Goal: Task Accomplishment & Management: Manage account settings

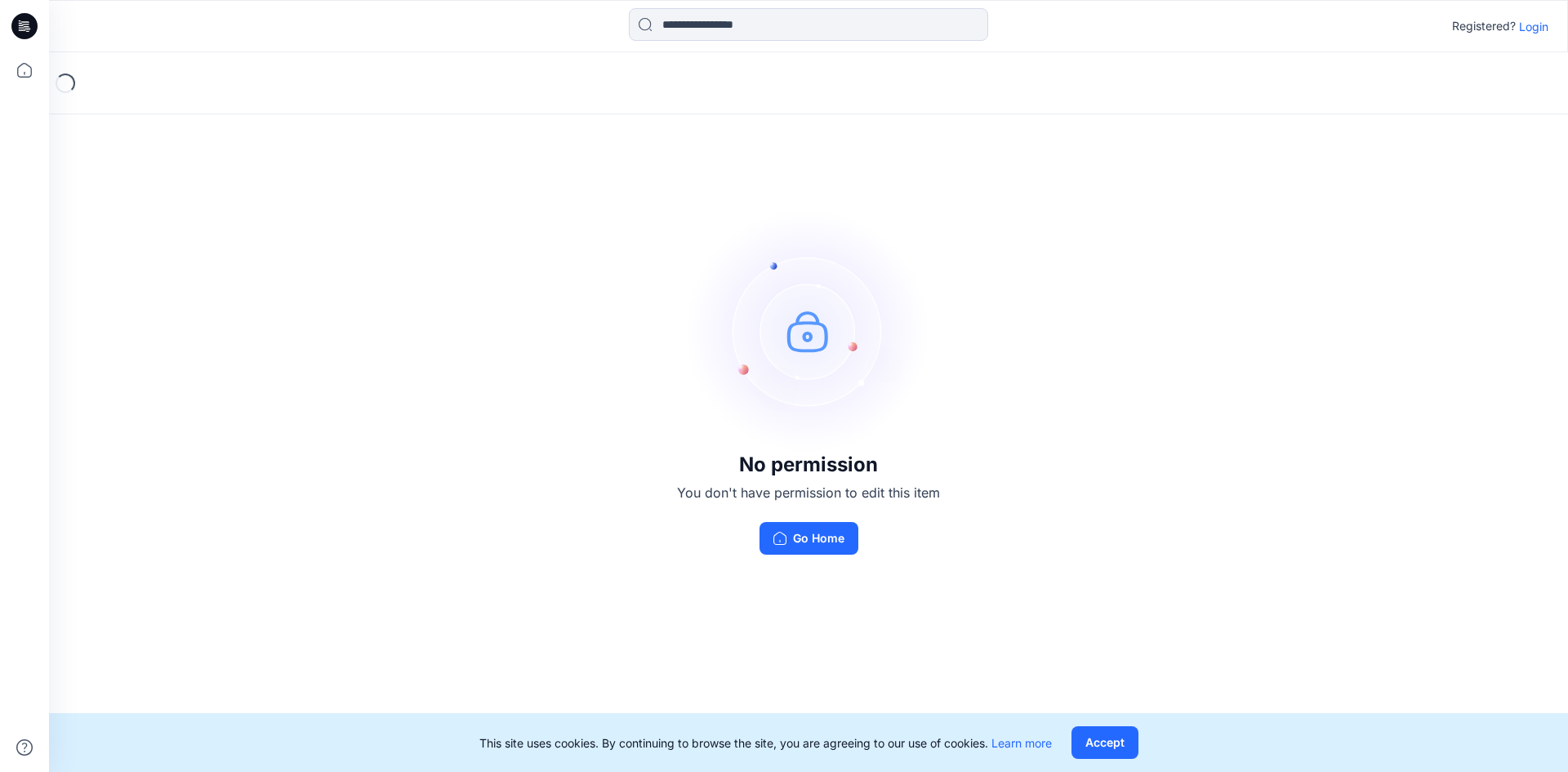
click at [1525, 29] on p "Login" at bounding box center [1534, 26] width 30 height 17
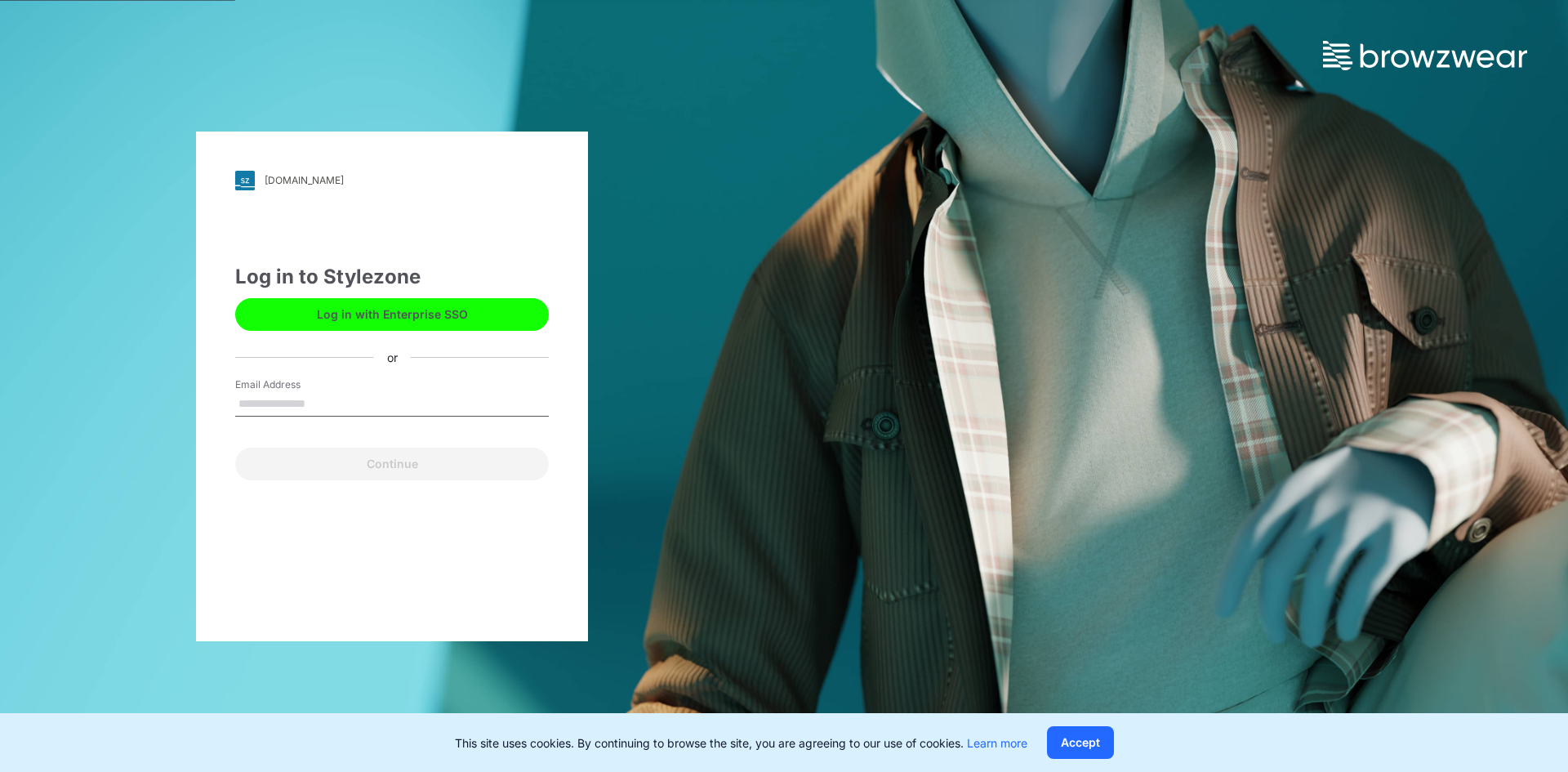
click at [342, 381] on label "Email Address" at bounding box center [292, 385] width 115 height 14
click at [342, 392] on input "Email Address" at bounding box center [392, 403] width 314 height 24
click at [302, 397] on input "Email Address" at bounding box center [392, 403] width 314 height 24
type input "**********"
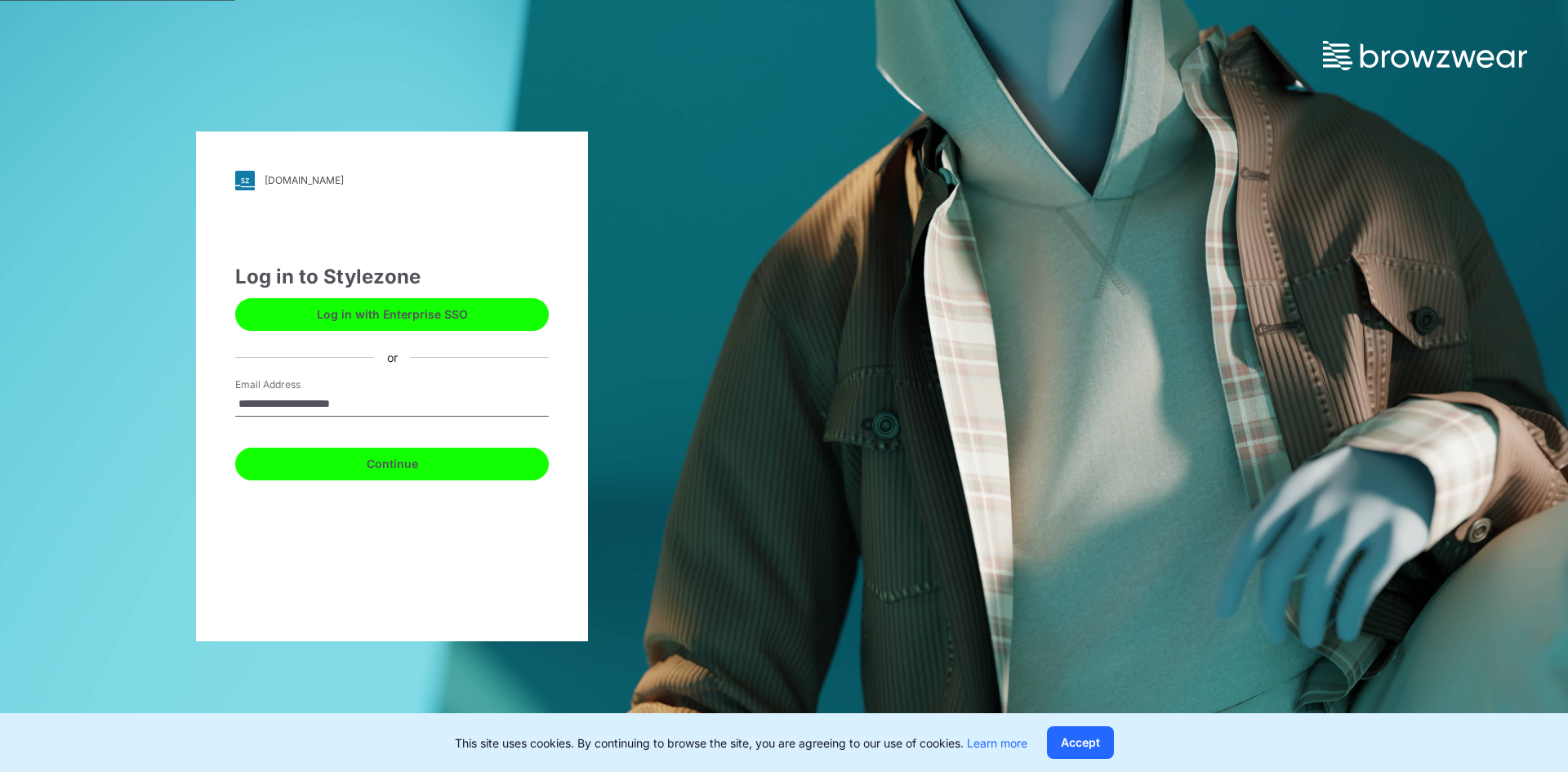
click at [396, 473] on button "Continue" at bounding box center [392, 464] width 314 height 32
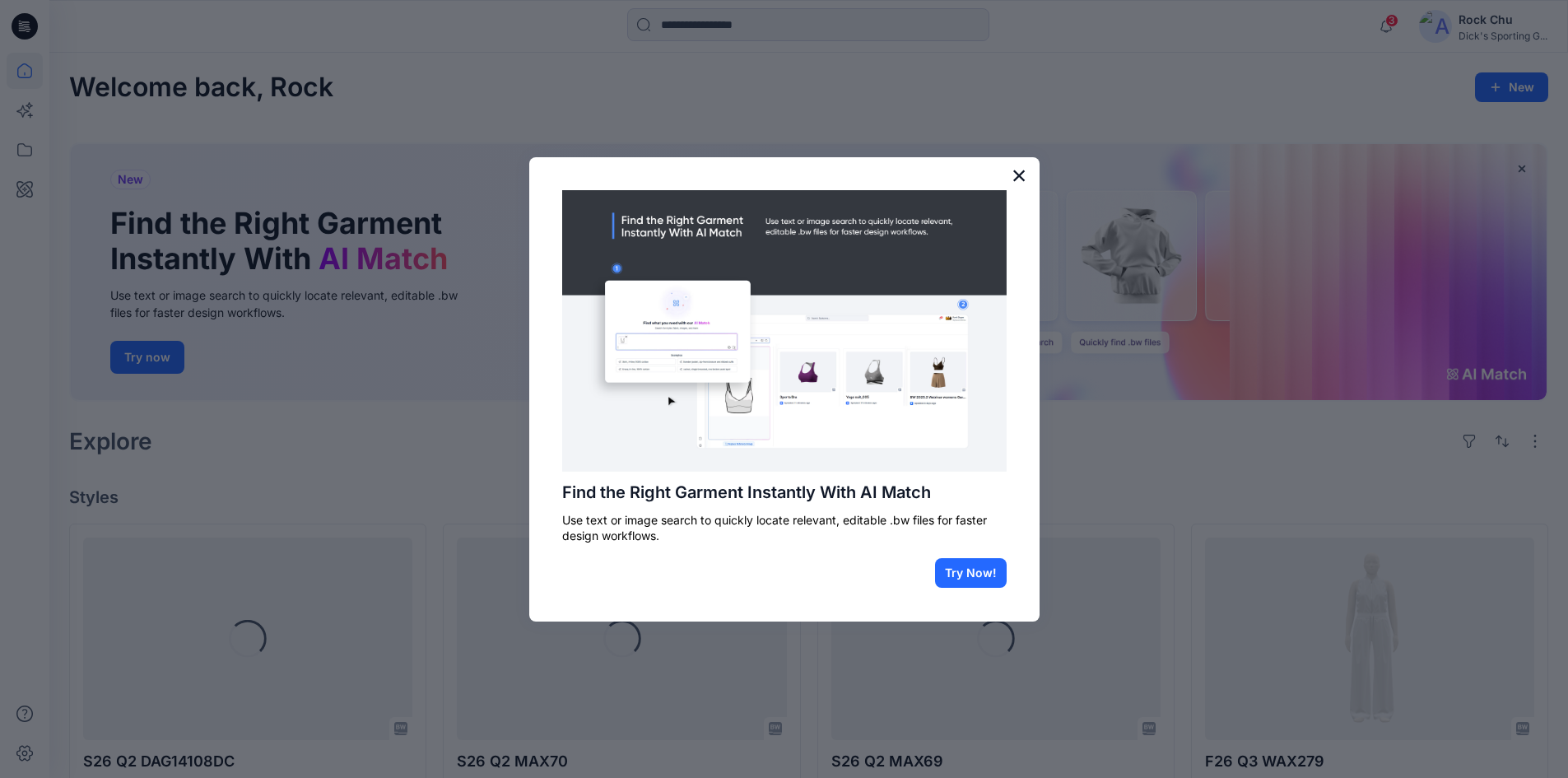
click at [1015, 181] on button "×" at bounding box center [1019, 174] width 15 height 26
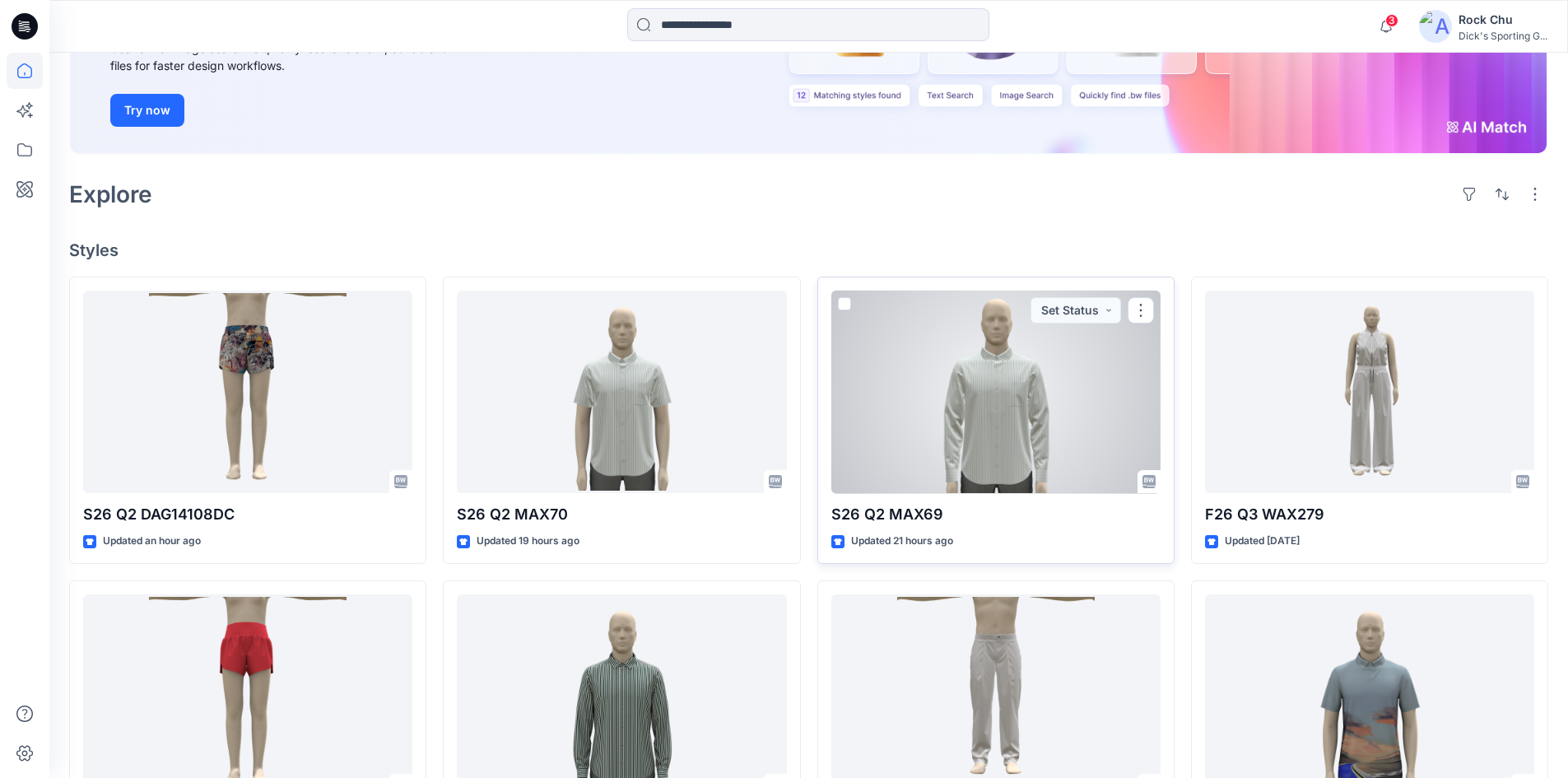
scroll to position [329, 0]
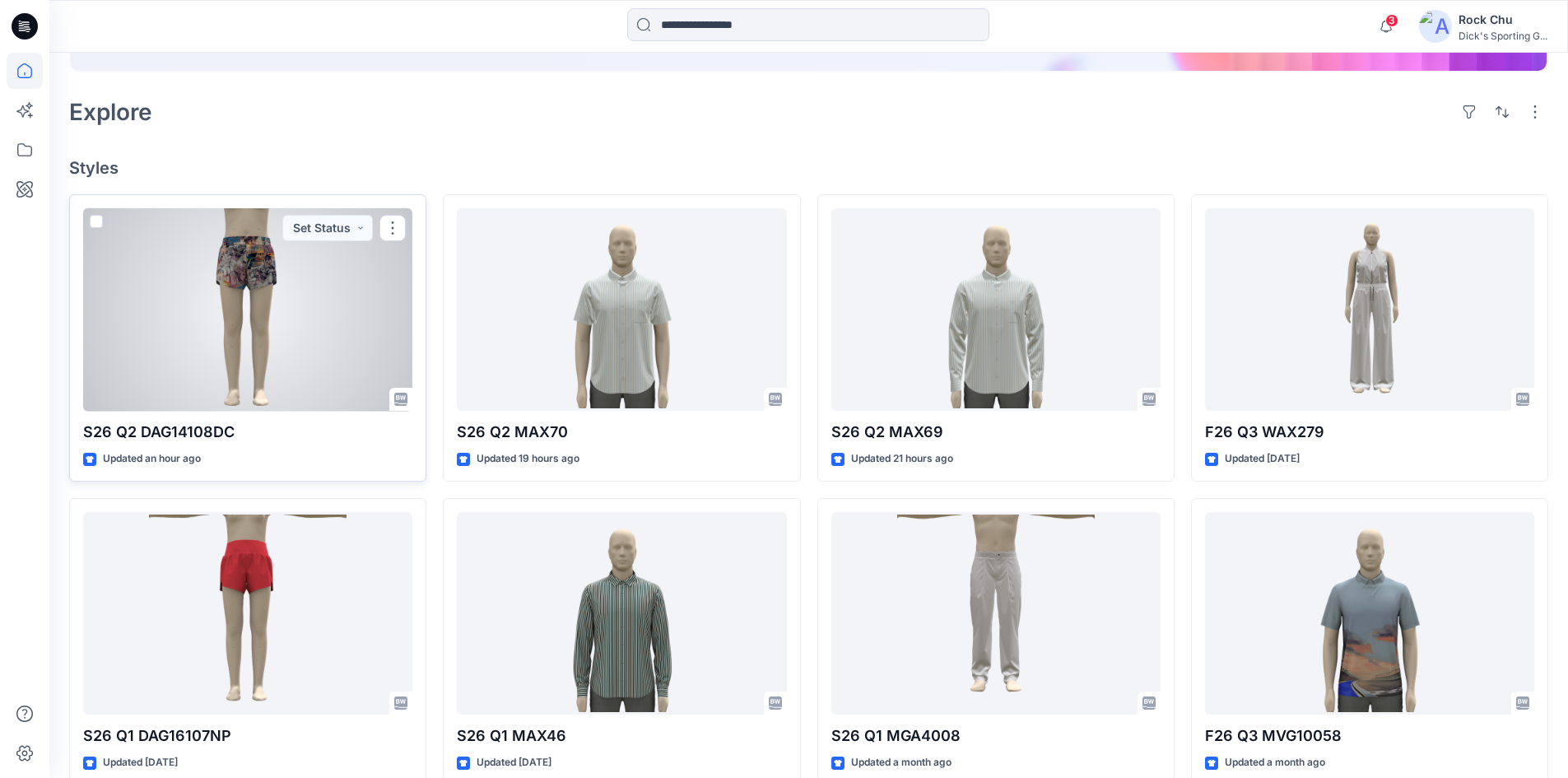
click at [289, 286] on div at bounding box center [247, 310] width 329 height 203
